Goal: Information Seeking & Learning: Learn about a topic

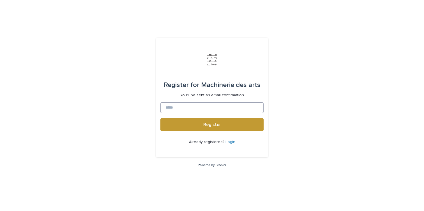
click at [220, 110] on input at bounding box center [211, 107] width 103 height 11
type input "**********"
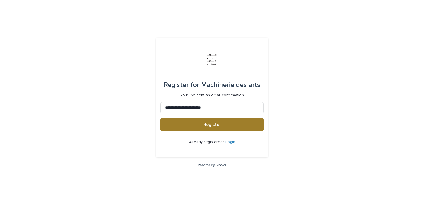
click at [222, 124] on button "Register" at bounding box center [211, 124] width 103 height 13
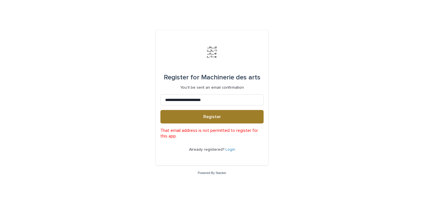
click at [226, 114] on button "Register" at bounding box center [211, 116] width 103 height 13
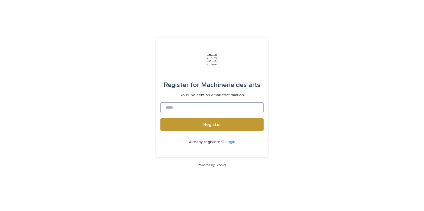
click at [208, 104] on input at bounding box center [211, 107] width 103 height 11
type input "**********"
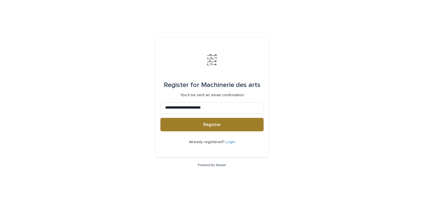
click at [212, 127] on button "Register" at bounding box center [211, 124] width 103 height 13
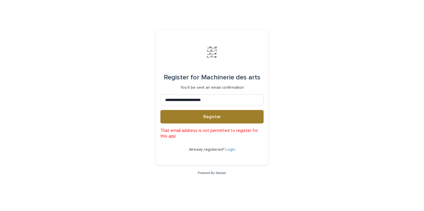
click at [221, 120] on button "Register" at bounding box center [211, 116] width 103 height 13
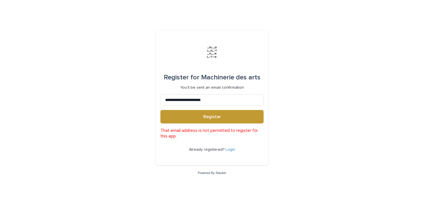
click at [210, 125] on form "**********" at bounding box center [211, 98] width 103 height 126
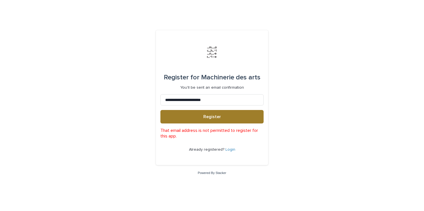
click at [216, 120] on button "Register" at bounding box center [211, 116] width 103 height 13
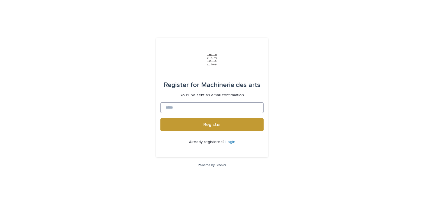
click at [215, 106] on input at bounding box center [211, 107] width 103 height 11
type input "**********"
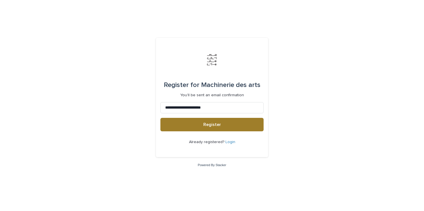
click at [216, 128] on button "Register" at bounding box center [211, 124] width 103 height 13
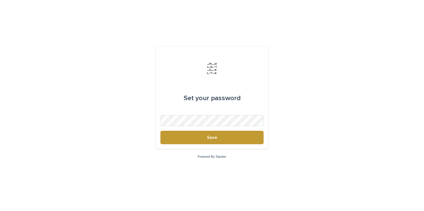
click at [220, 114] on form "Set your password Save" at bounding box center [211, 97] width 103 height 93
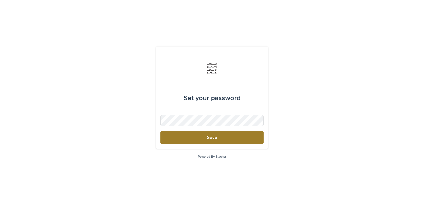
click at [225, 141] on button "Save" at bounding box center [211, 137] width 103 height 13
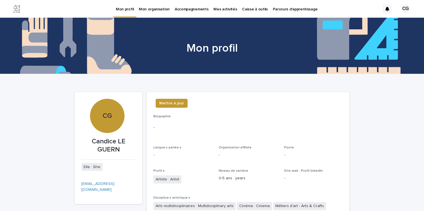
click at [253, 9] on p "Caisse à outils" at bounding box center [255, 6] width 26 height 12
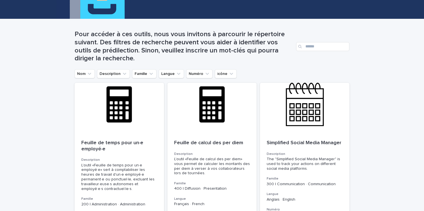
scroll to position [55, 0]
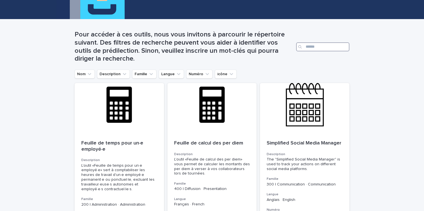
click at [313, 46] on input "Search" at bounding box center [322, 46] width 53 height 9
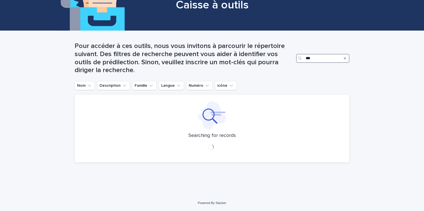
scroll to position [55, 0]
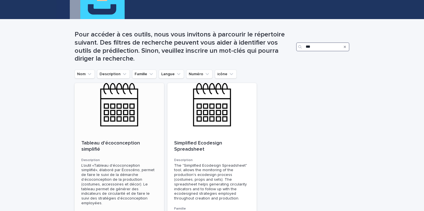
type input "***"
click at [135, 110] on div at bounding box center [119, 108] width 89 height 50
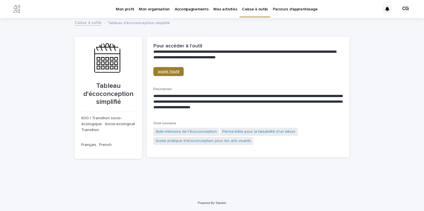
click at [177, 71] on span "ouvrir l'outil" at bounding box center [168, 72] width 21 height 4
click at [89, 22] on link "Caisse à outils" at bounding box center [88, 22] width 27 height 6
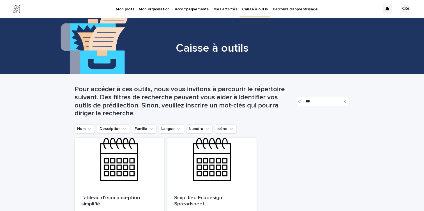
click at [343, 102] on div "Search" at bounding box center [344, 101] width 9 height 9
click at [345, 101] on icon "Search" at bounding box center [345, 101] width 2 height 2
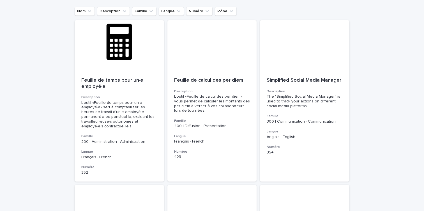
scroll to position [106, 0]
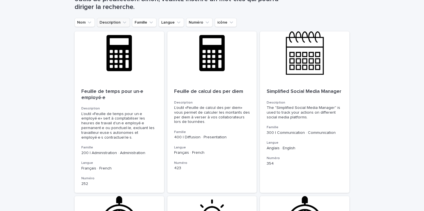
click at [122, 22] on icon "Description" at bounding box center [125, 23] width 6 height 6
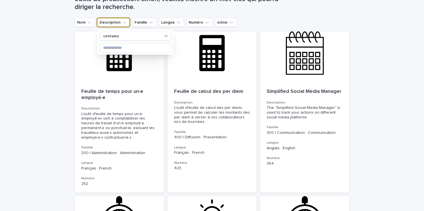
click at [122, 22] on icon "Description" at bounding box center [125, 23] width 6 height 6
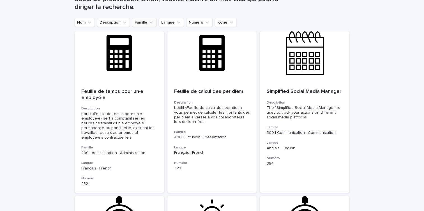
click at [153, 22] on icon "Famille" at bounding box center [151, 23] width 6 height 6
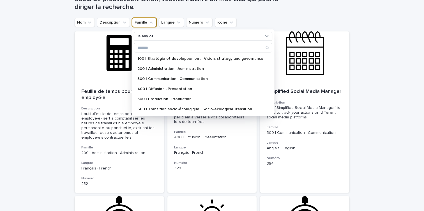
click at [153, 22] on icon "Famille" at bounding box center [151, 23] width 6 height 6
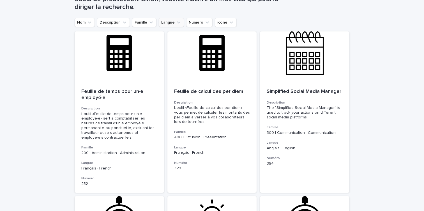
click at [176, 22] on icon "Langue" at bounding box center [179, 23] width 6 height 6
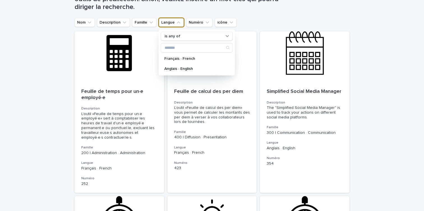
click at [176, 22] on icon "Langue" at bounding box center [179, 23] width 6 height 6
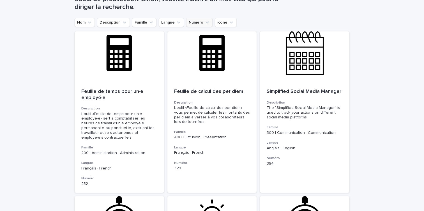
click at [199, 22] on button "Numéro" at bounding box center [199, 22] width 26 height 9
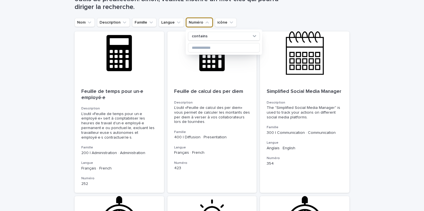
click at [199, 22] on button "Numéro" at bounding box center [199, 22] width 26 height 9
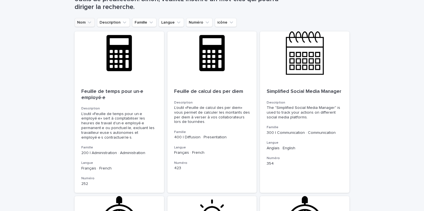
click at [82, 22] on button "Nom" at bounding box center [85, 22] width 20 height 9
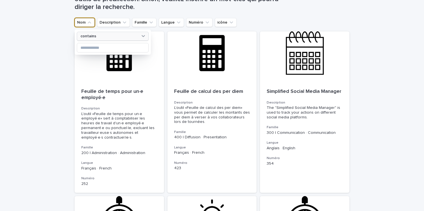
click at [94, 37] on p "contains" at bounding box center [88, 36] width 16 height 5
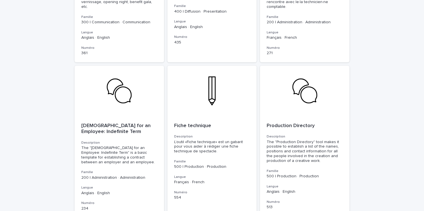
scroll to position [759, 0]
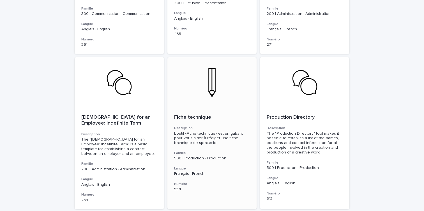
click at [204, 93] on div at bounding box center [211, 82] width 89 height 50
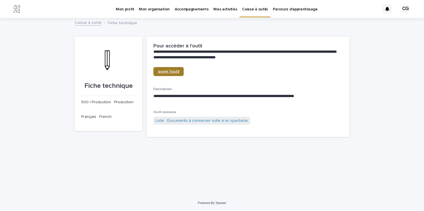
click at [159, 72] on span "ouvrir l'outil" at bounding box center [168, 72] width 21 height 4
click at [188, 121] on link "Liste : Documents à conserver suite à un spectacle" at bounding box center [202, 121] width 92 height 6
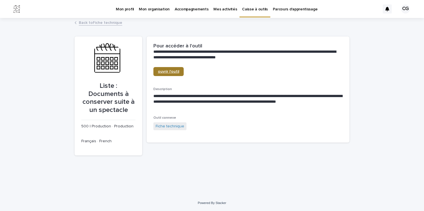
click at [175, 69] on link "ouvrir l'outil" at bounding box center [168, 71] width 30 height 9
click at [86, 20] on link "Back to Fiche technique" at bounding box center [100, 22] width 43 height 6
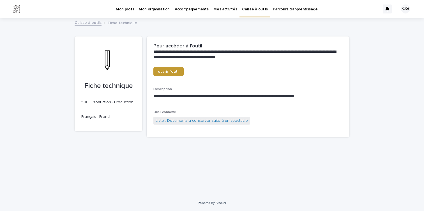
click at [89, 22] on link "Caisse à outils" at bounding box center [88, 22] width 27 height 6
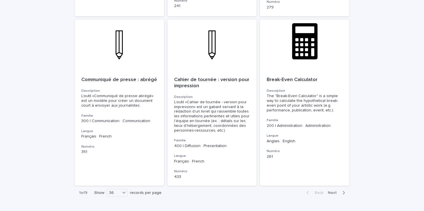
scroll to position [1948, 0]
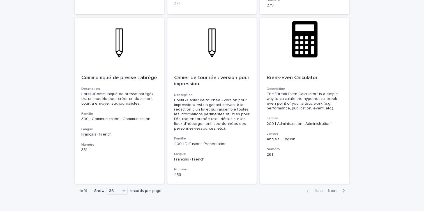
click at [342, 188] on icon "button" at bounding box center [343, 190] width 3 height 5
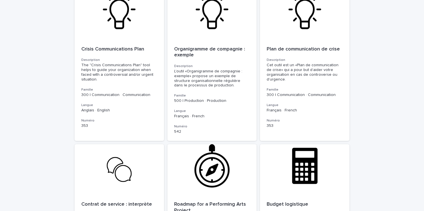
scroll to position [1480, 0]
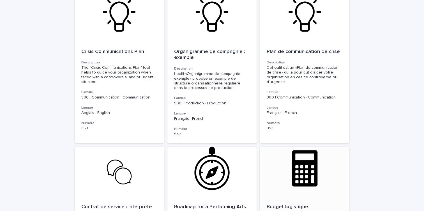
click at [319, 164] on div at bounding box center [304, 172] width 89 height 50
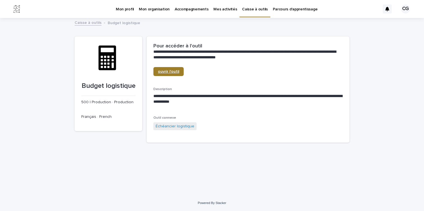
click at [164, 73] on span "ouvrir l'outil" at bounding box center [168, 72] width 21 height 4
click at [90, 22] on link "Caisse à outils" at bounding box center [88, 22] width 27 height 6
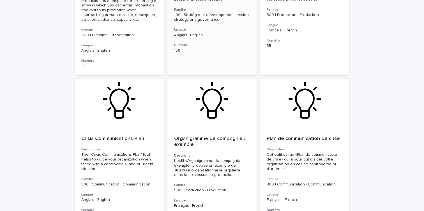
scroll to position [1394, 0]
click at [283, 30] on div "Rapport de répétition Description L’outil «Rapport de répétition» est utilisé p…" at bounding box center [304, 9] width 89 height 91
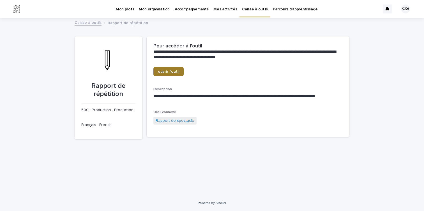
click at [171, 72] on span "ouvrir l'outil" at bounding box center [168, 72] width 21 height 4
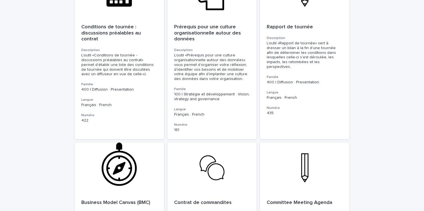
scroll to position [1946, 0]
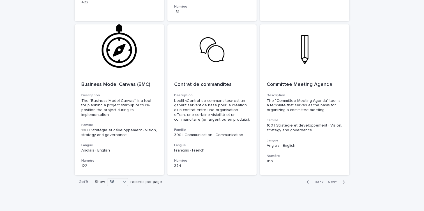
click at [341, 179] on div "button" at bounding box center [342, 181] width 5 height 5
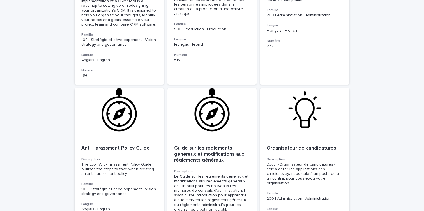
scroll to position [706, 0]
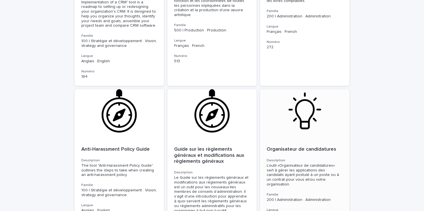
click at [291, 128] on div at bounding box center [304, 114] width 89 height 50
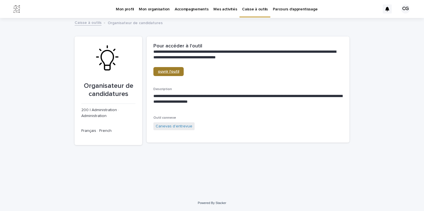
click at [171, 71] on span "ouvrir l'outil" at bounding box center [168, 72] width 21 height 4
click at [96, 26] on div "Caisse à outils Organisateur de candidatures" at bounding box center [212, 23] width 280 height 8
click at [96, 23] on link "Caisse à outils" at bounding box center [88, 22] width 27 height 6
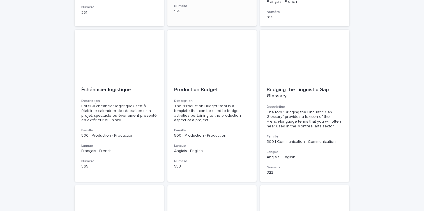
scroll to position [1294, 0]
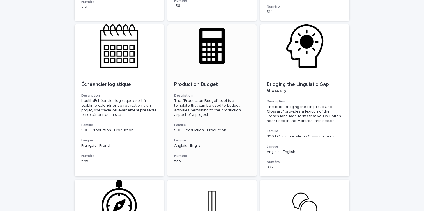
click at [208, 106] on div "The "Production Budget" tool is a template that can be used to budget activitie…" at bounding box center [212, 107] width 76 height 19
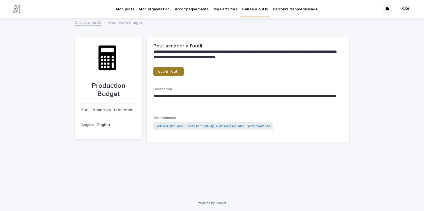
click at [167, 72] on span "ouvrir l'outil" at bounding box center [168, 72] width 21 height 4
click at [94, 22] on link "Caisse à outils" at bounding box center [88, 22] width 27 height 6
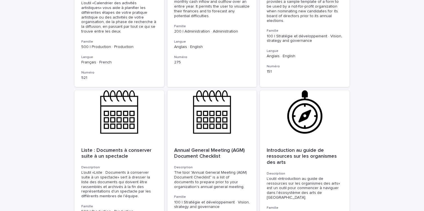
scroll to position [1981, 0]
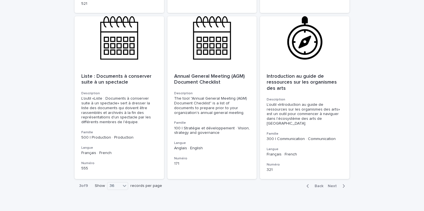
click at [343, 184] on icon "button" at bounding box center [344, 185] width 2 height 3
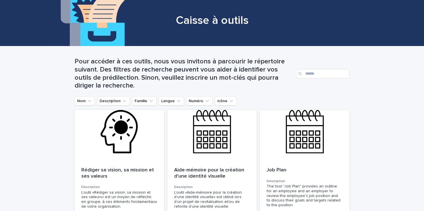
scroll to position [29, 0]
